Goal: Task Accomplishment & Management: Manage account settings

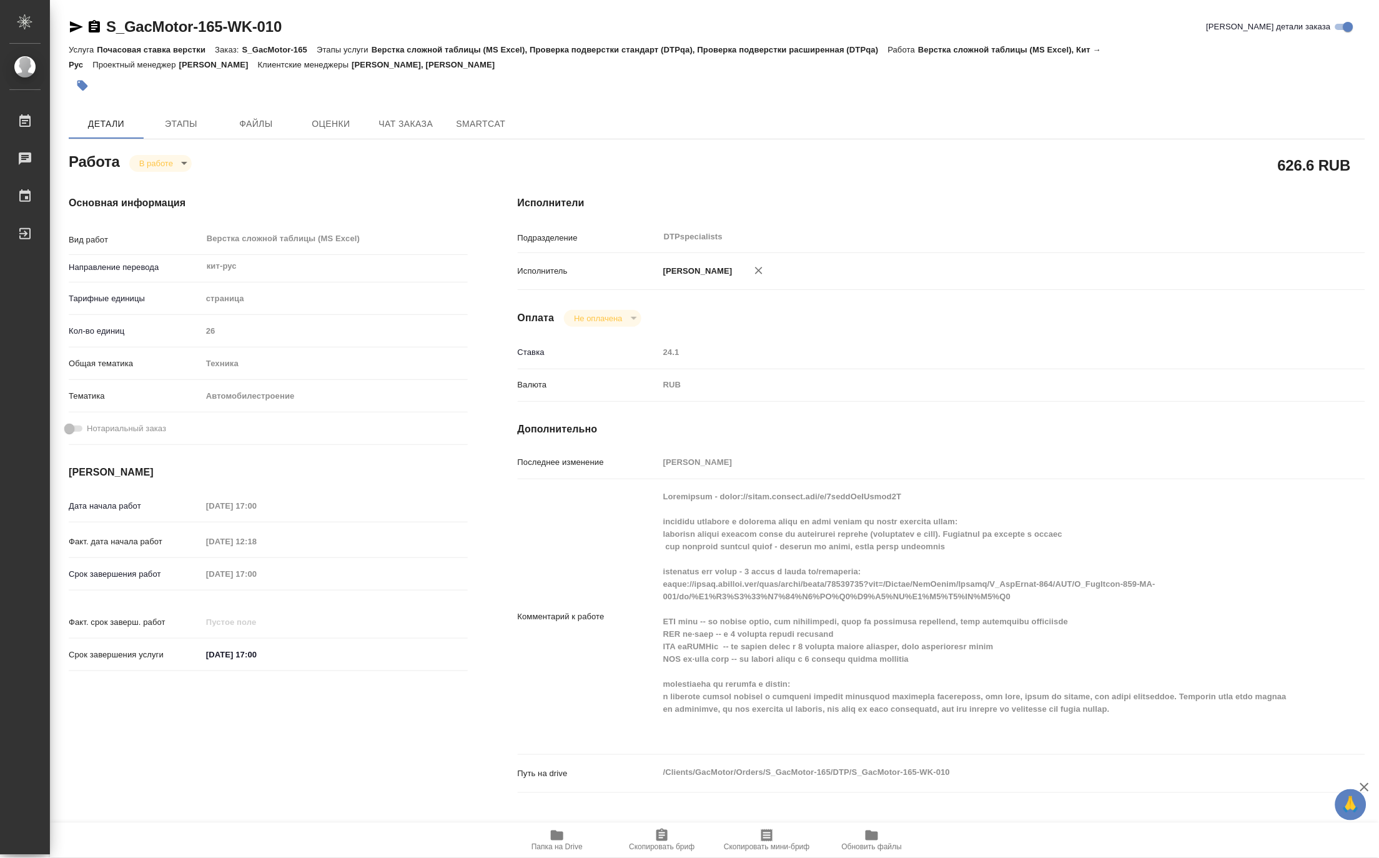
click at [570, 843] on span "Папка на Drive" at bounding box center [556, 847] width 51 height 9
click at [144, 163] on body "🙏 .cls-1 fill:#fff; AWATERA Matveeva Maria Работы 0 Чаты График Выйти S_GacMoto…" at bounding box center [689, 429] width 1379 height 858
click at [146, 181] on button "Выполнен" at bounding box center [162, 184] width 46 height 14
type textarea "x"
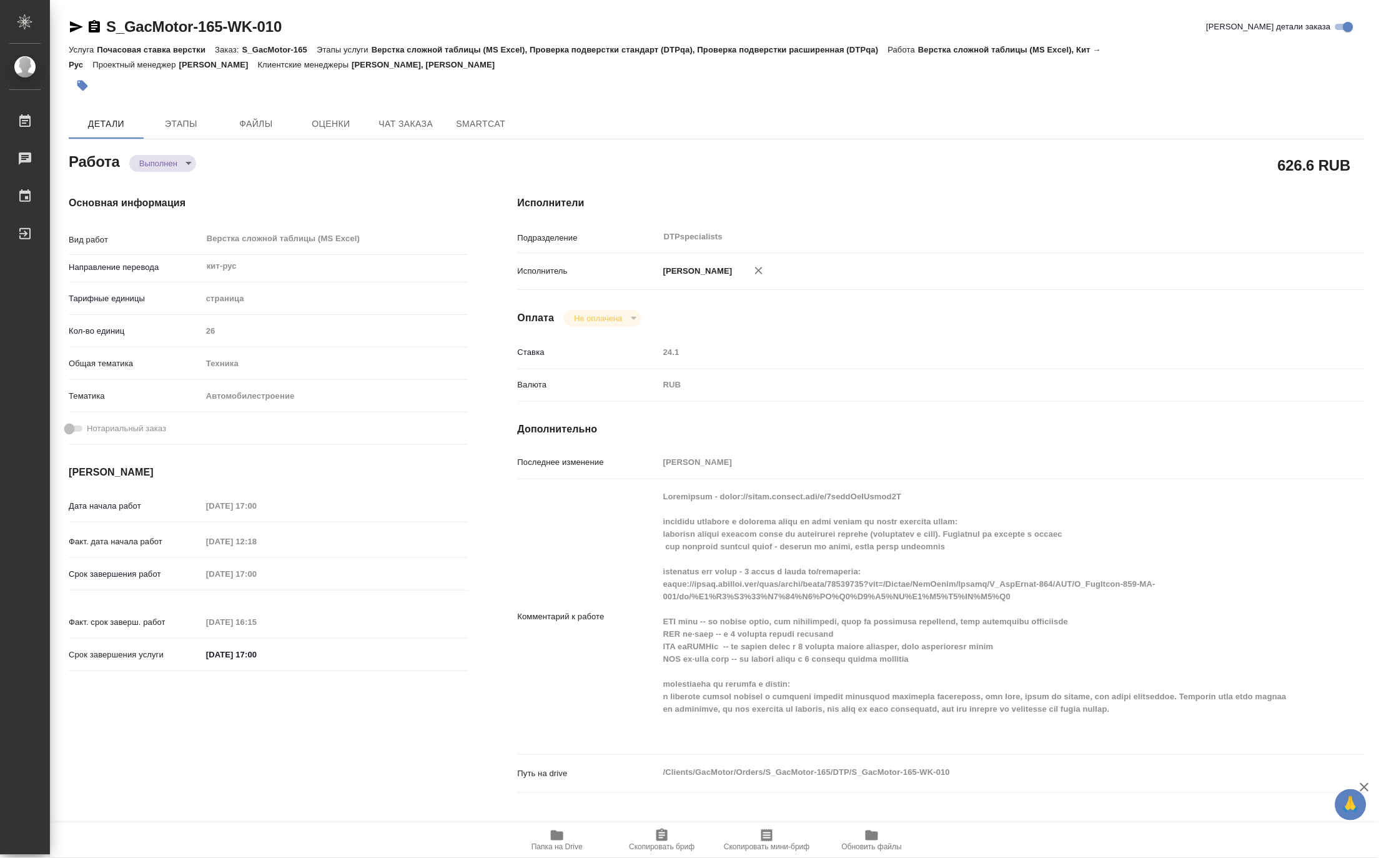
type textarea "x"
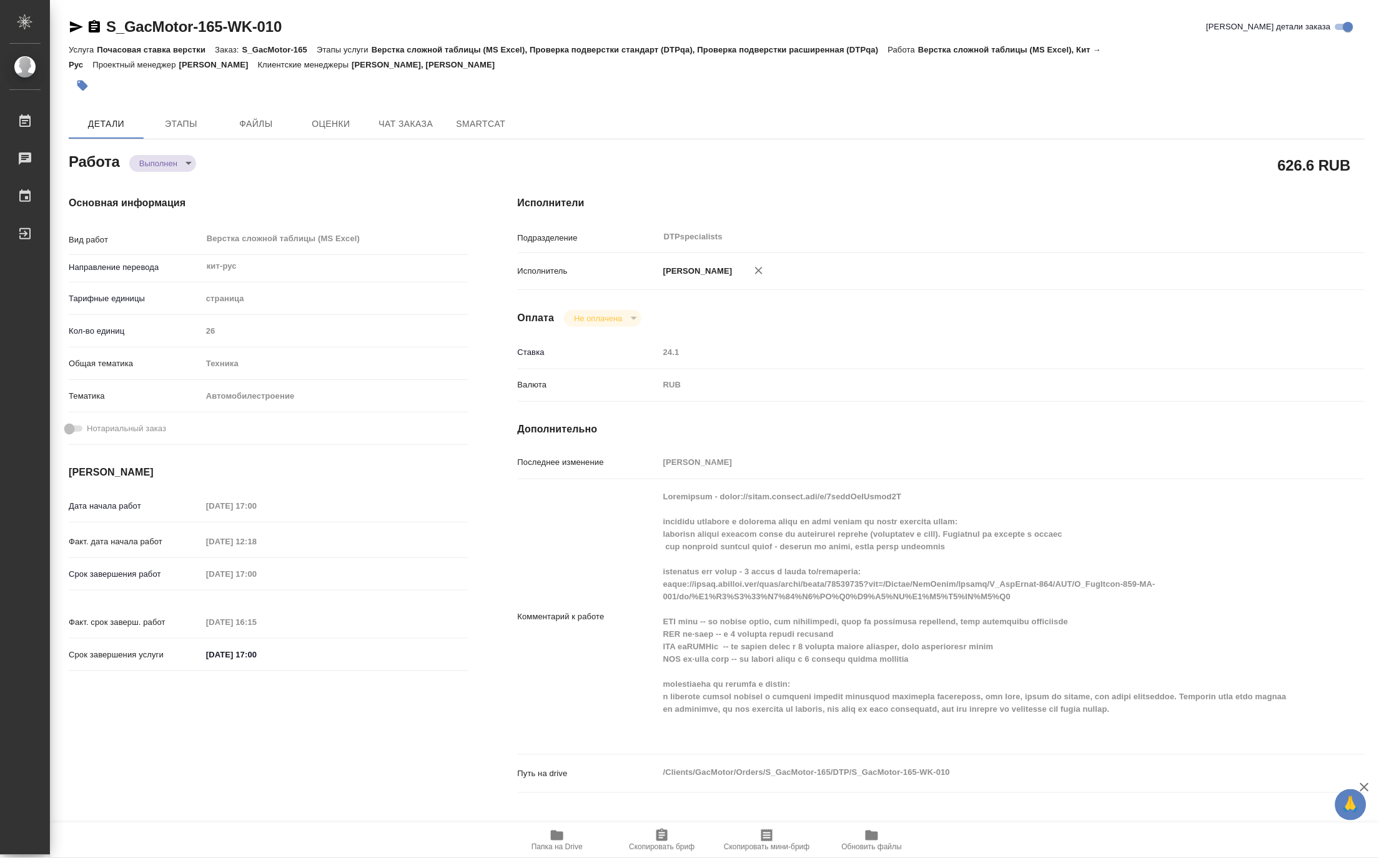
type textarea "x"
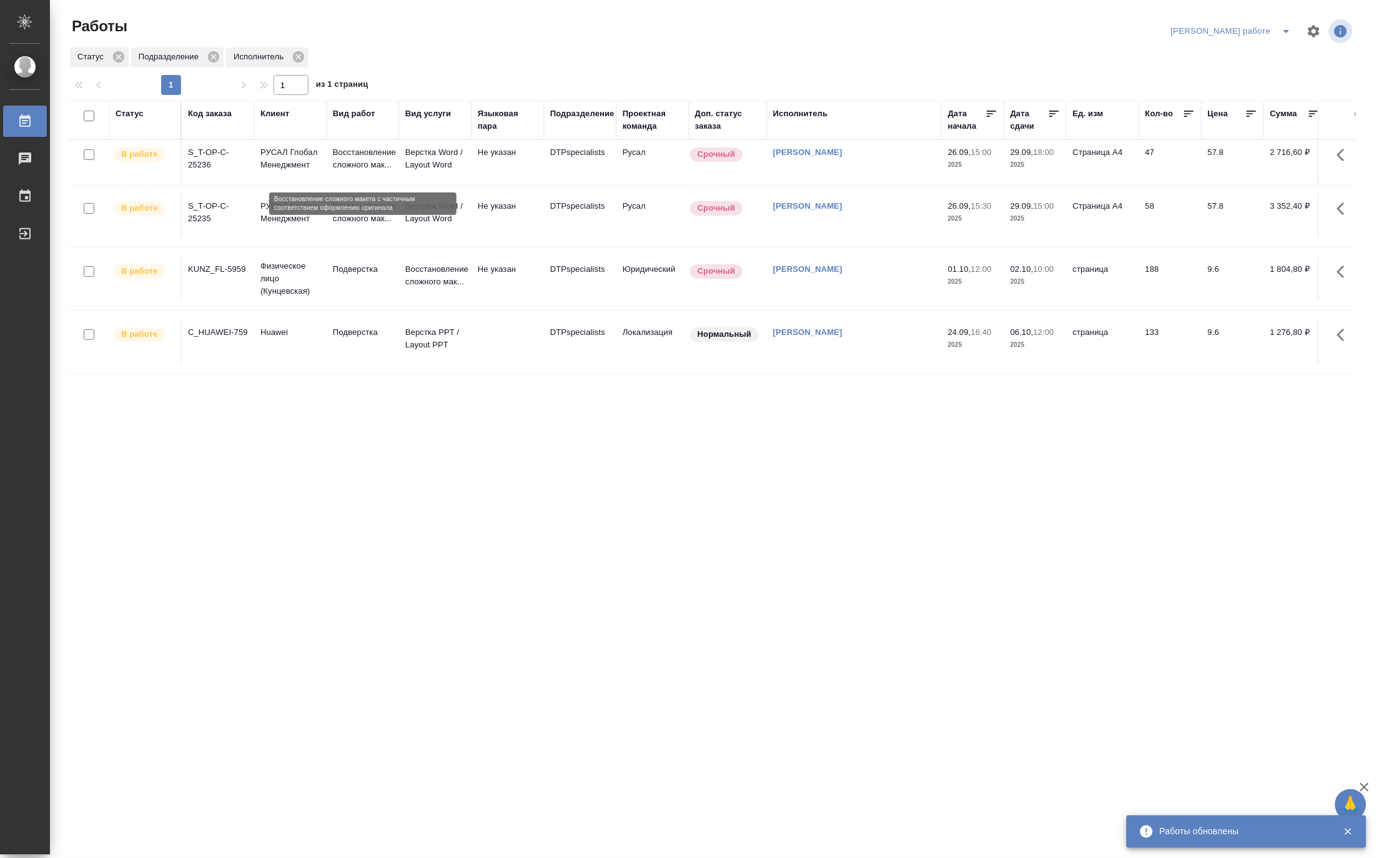
click at [354, 159] on p "Восстановление сложного мак..." at bounding box center [363, 158] width 60 height 25
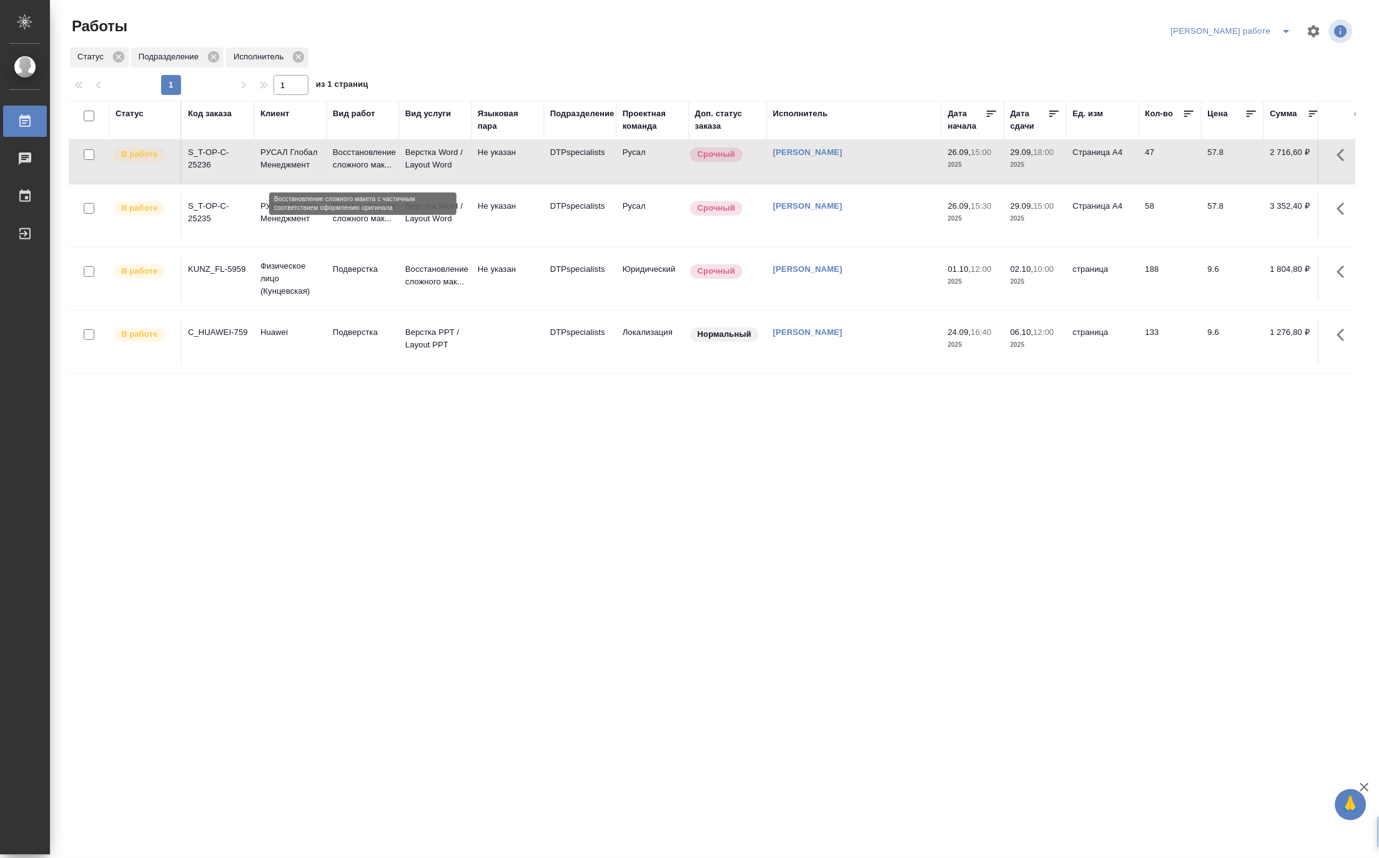
click at [354, 159] on p "Восстановление сложного мак..." at bounding box center [363, 158] width 60 height 25
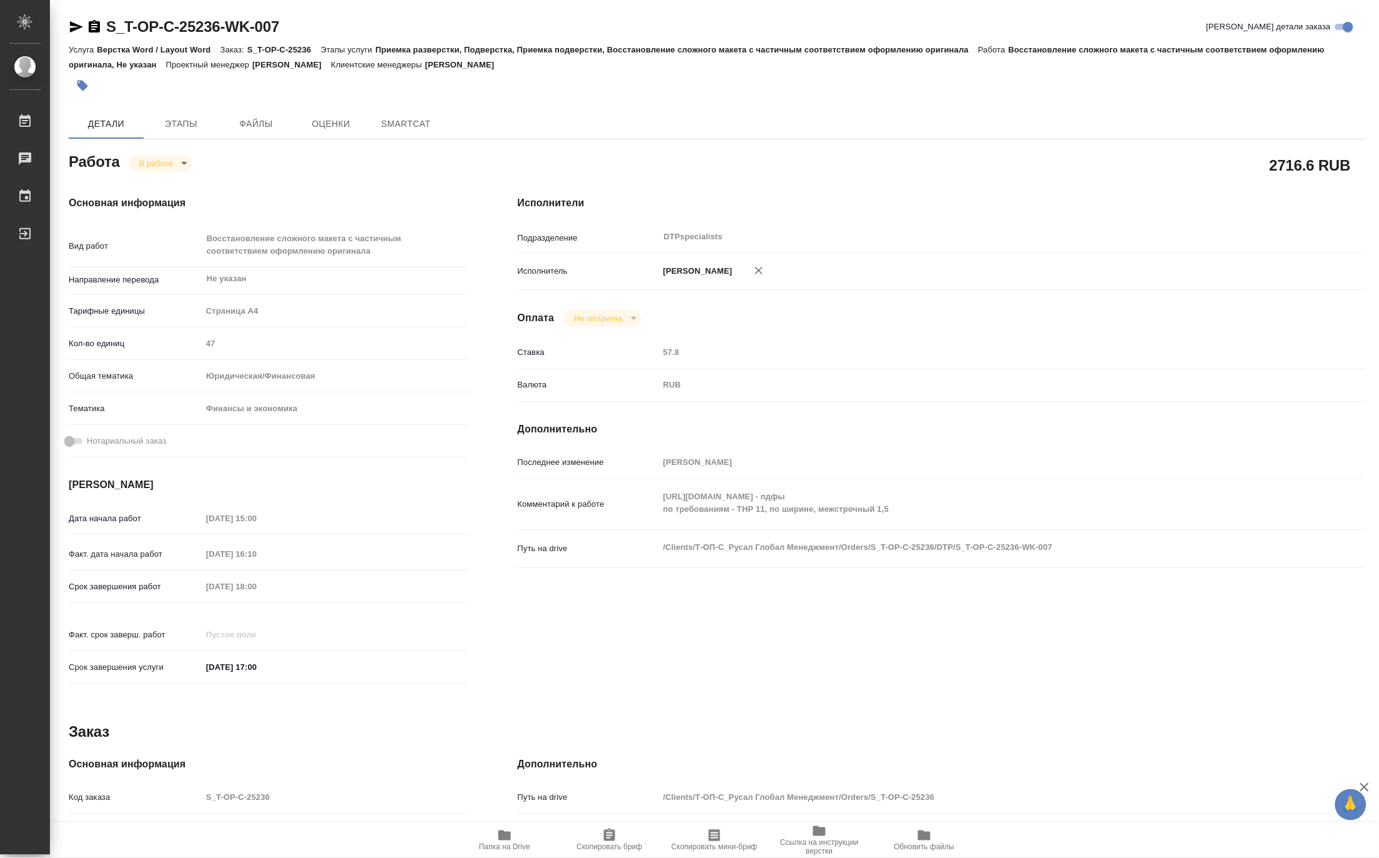
type textarea "x"
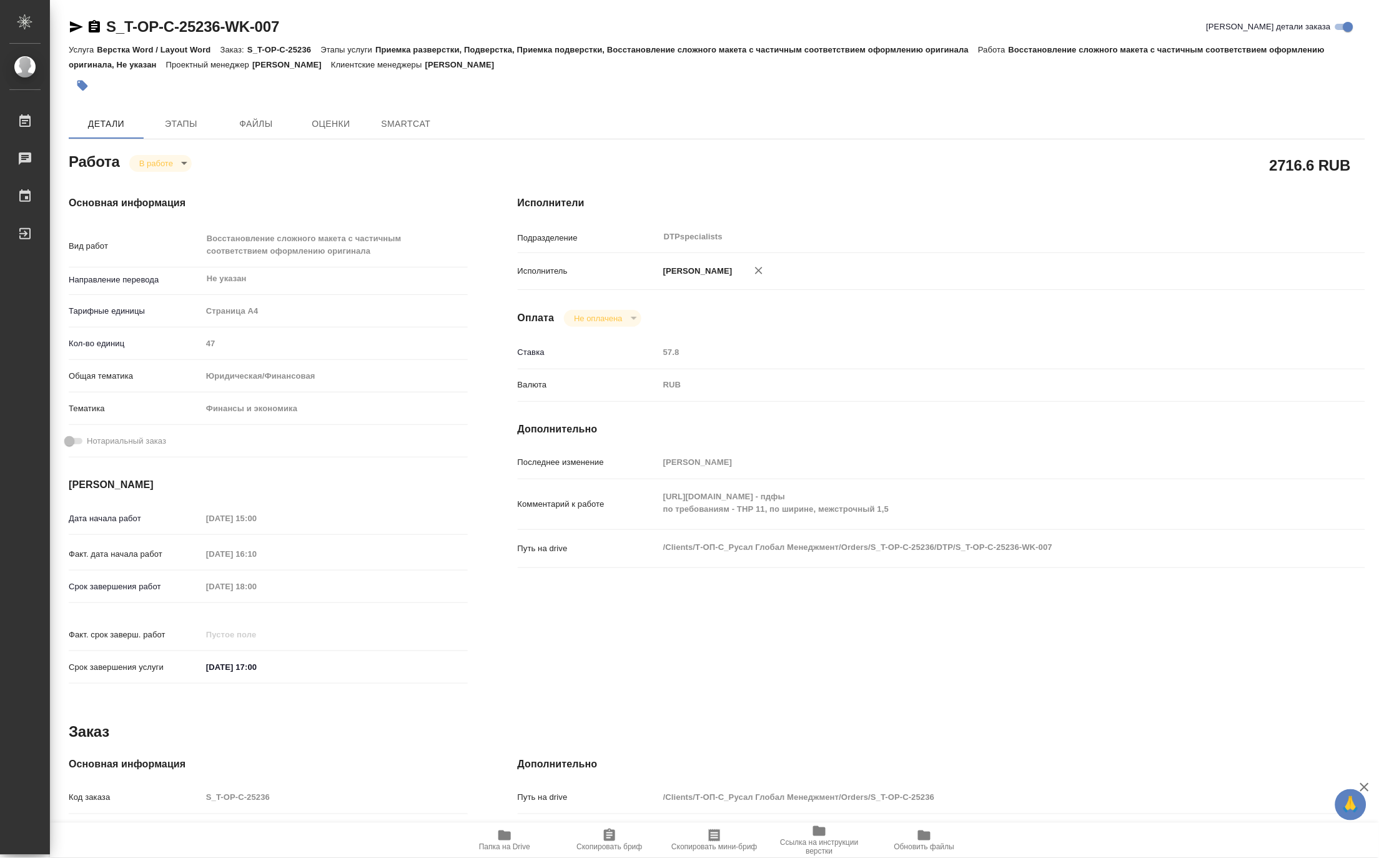
type textarea "x"
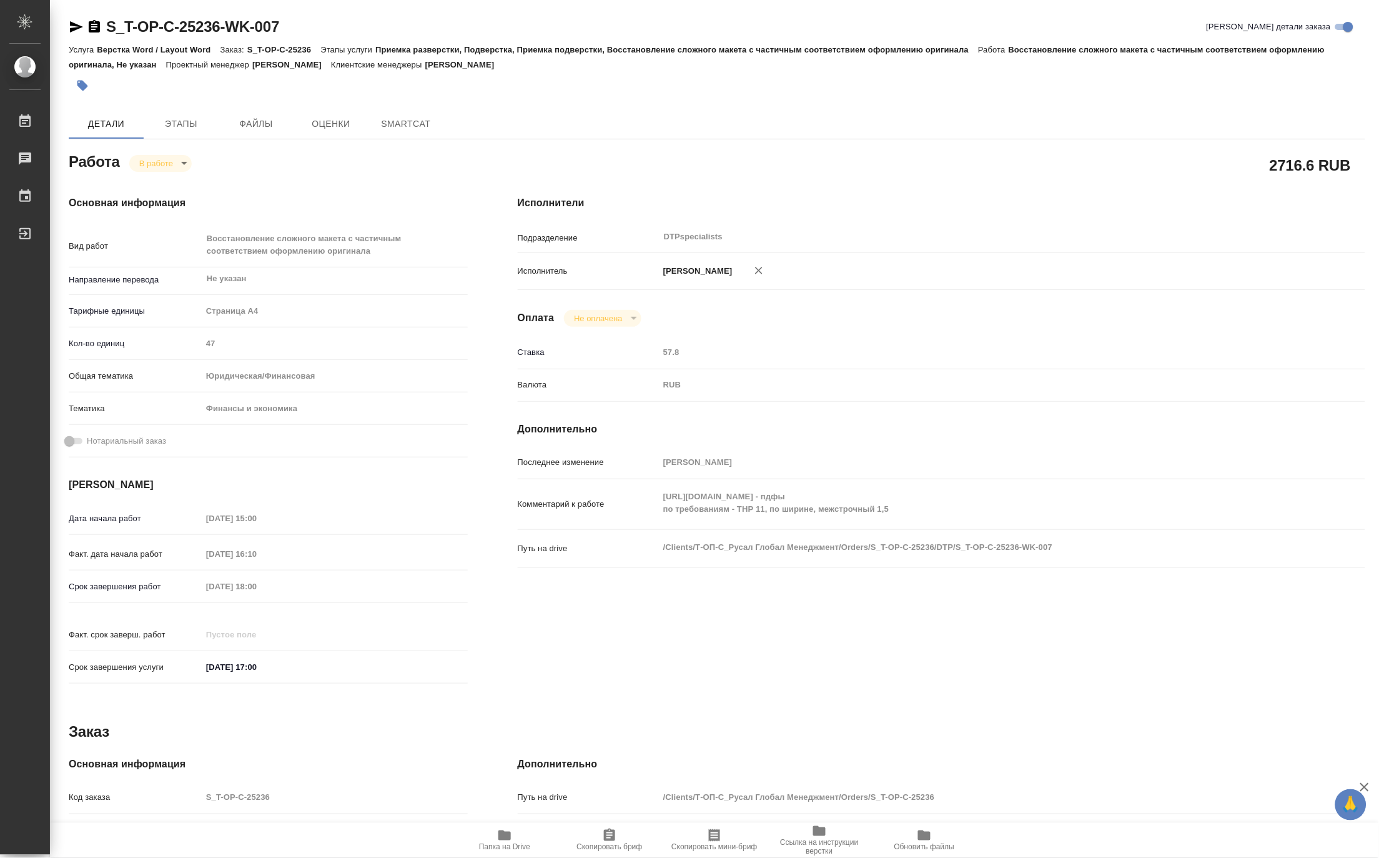
type textarea "x"
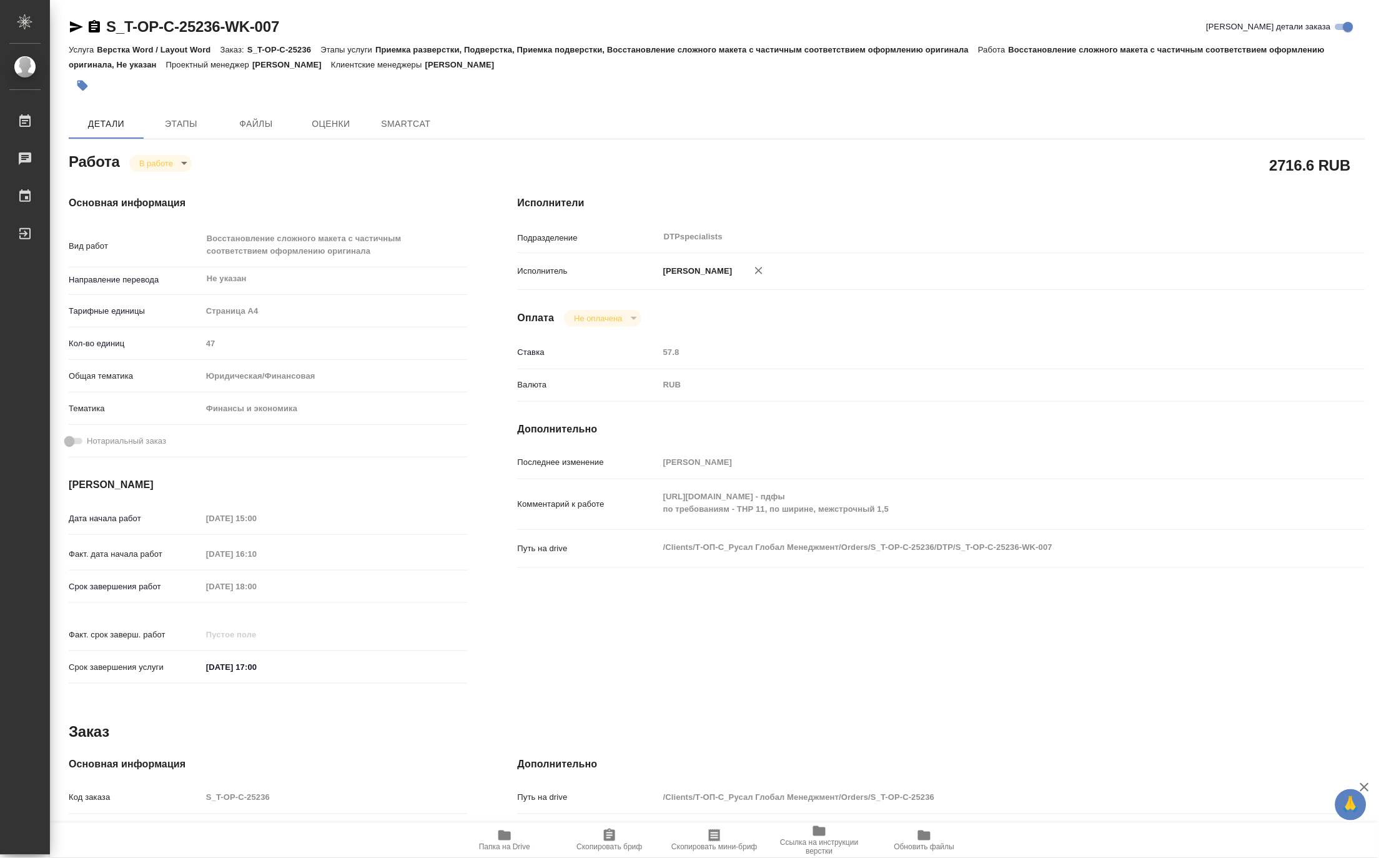
type textarea "x"
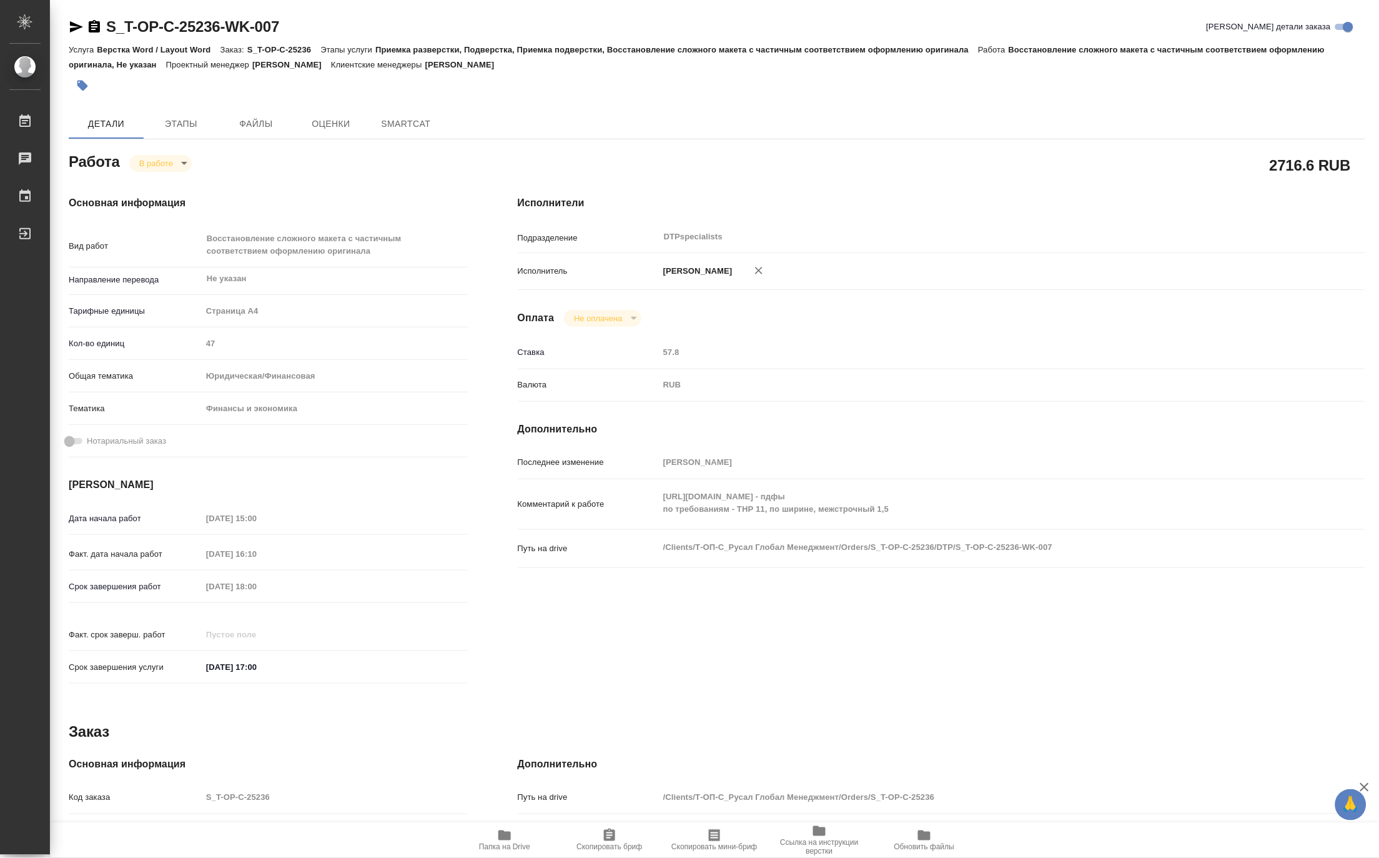
click at [497, 841] on icon "button" at bounding box center [504, 835] width 15 height 15
type textarea "x"
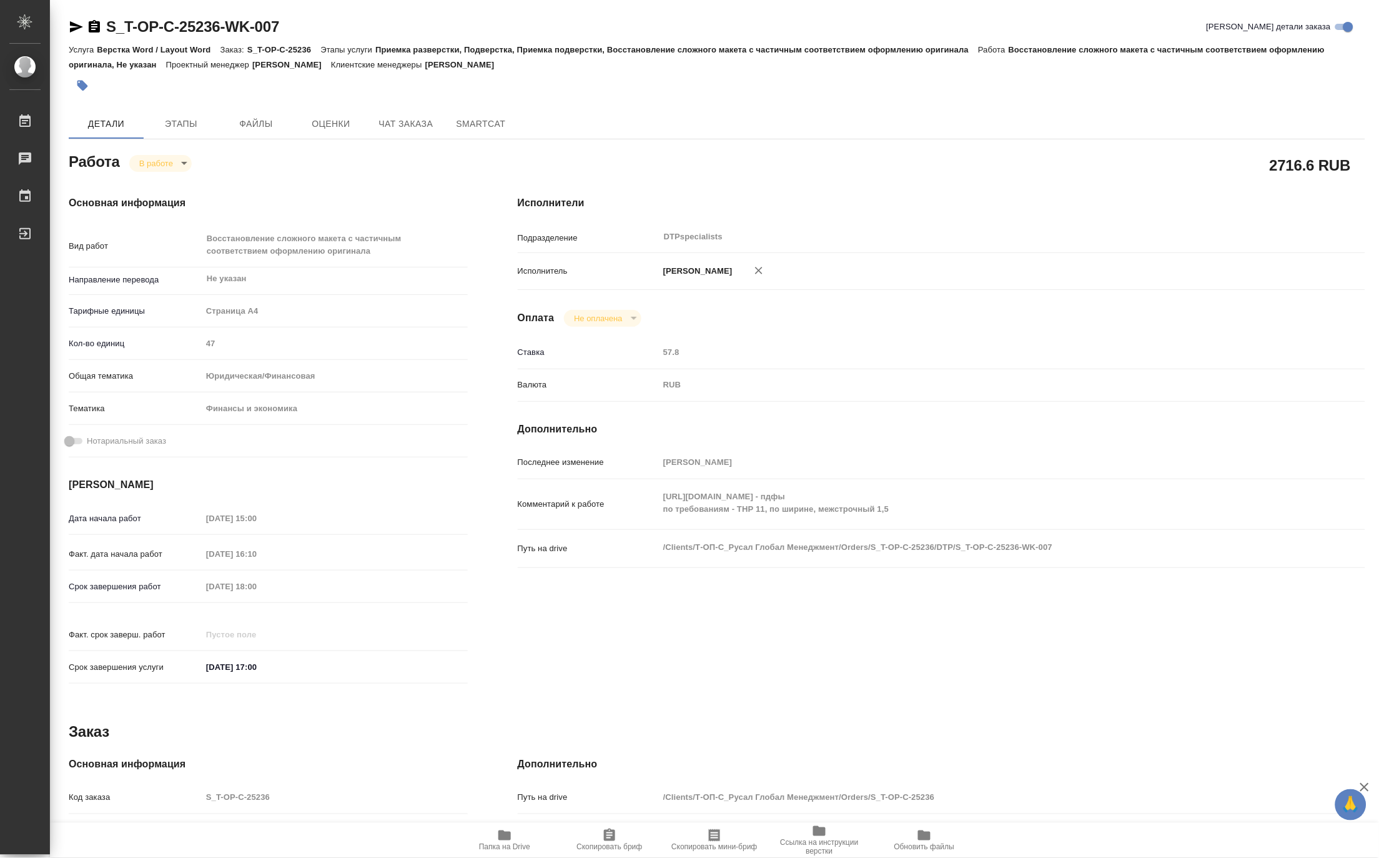
type textarea "x"
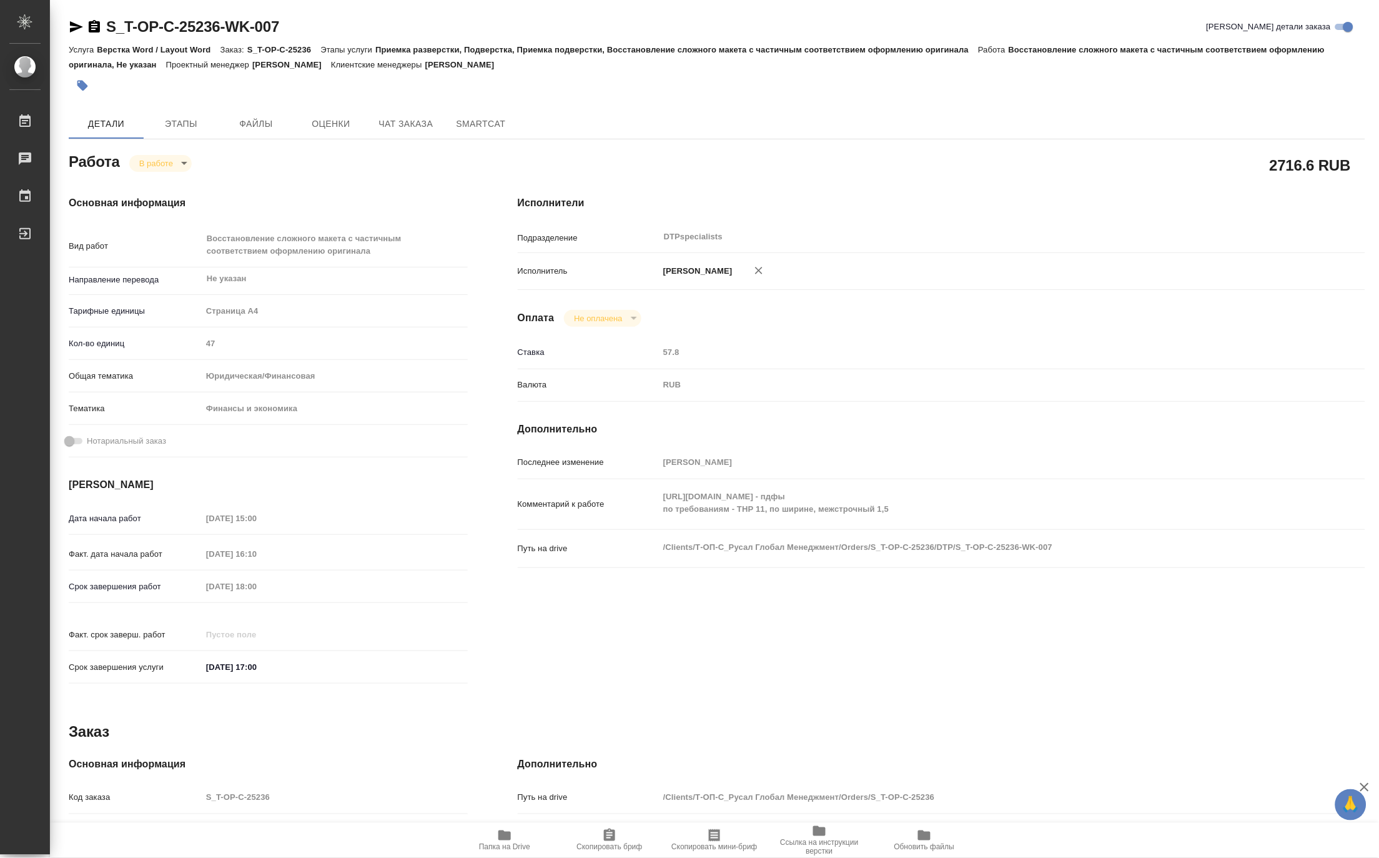
type textarea "x"
